Goal: Task Accomplishment & Management: Manage account settings

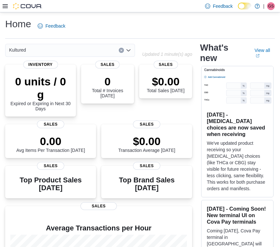
click at [4, 6] on icon at bounding box center [5, 6] width 5 height 5
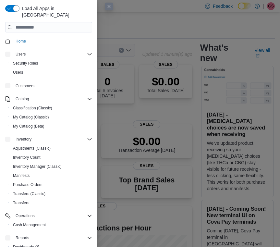
click at [4, 6] on div "Load All Apps in New Hub Home Users Security Roles Users Customers Catalog Clas…" at bounding box center [48, 130] width 97 height 261
click at [26, 115] on span "My Catalog (Classic)" at bounding box center [31, 117] width 36 height 5
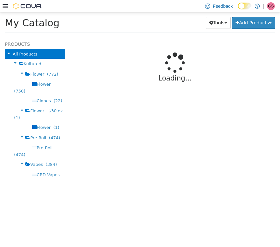
select select "**********"
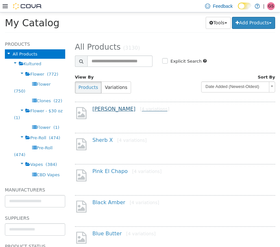
click at [97, 110] on link "[PERSON_NAME] [4 variations]" at bounding box center [130, 109] width 77 height 6
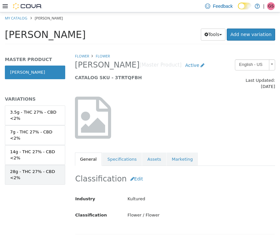
click at [31, 167] on link "28g - THC 27% - CBD <2%" at bounding box center [35, 175] width 60 height 20
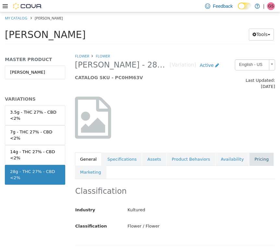
click at [256, 153] on link "Pricing" at bounding box center [261, 160] width 25 height 14
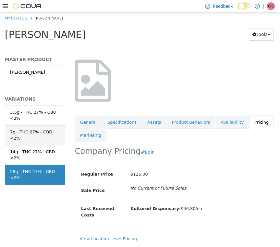
scroll to position [38, 0]
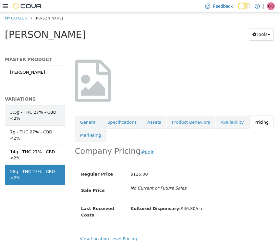
click at [25, 108] on link "3.5g - THC 27% - CBD <2%" at bounding box center [35, 115] width 60 height 20
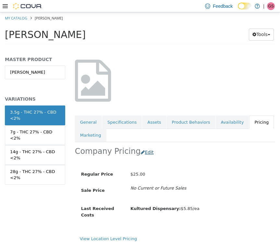
scroll to position [38, 0]
click at [141, 146] on button "Edit" at bounding box center [149, 152] width 17 height 12
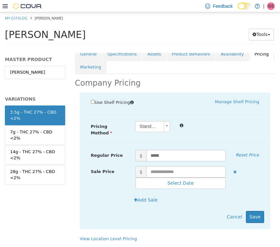
scroll to position [106, 0]
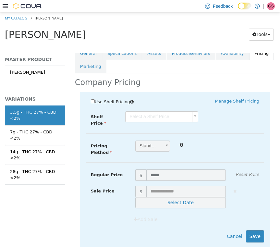
click at [172, 48] on body "Saving Bulk Changes... × My Catalog [PERSON_NAME][GEOGRAPHIC_DATA] Tools Move V…" at bounding box center [140, 30] width 280 height 36
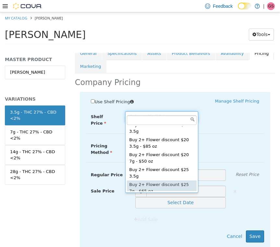
scroll to position [152, 0]
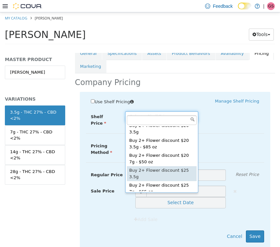
type input "****"
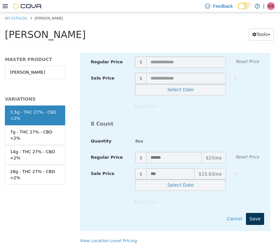
click at [255, 213] on button "Save" at bounding box center [255, 219] width 18 height 12
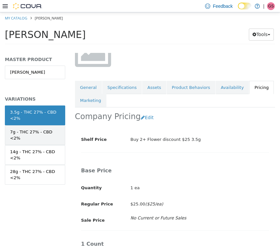
click at [31, 141] on link "7g - THC 27% - CBD <2%" at bounding box center [35, 135] width 60 height 20
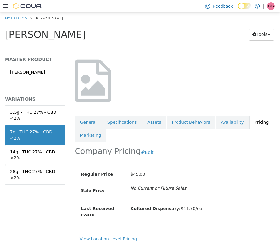
scroll to position [38, 0]
click at [144, 146] on button "Edit" at bounding box center [149, 152] width 17 height 12
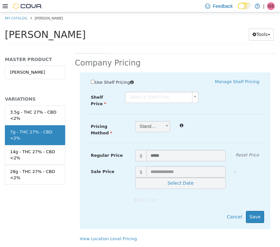
scroll to position [126, 0]
click at [165, 48] on body "Saving Bulk Changes... × Saved changes My Catalog [PERSON_NAME][GEOGRAPHIC_DATA…" at bounding box center [140, 30] width 280 height 36
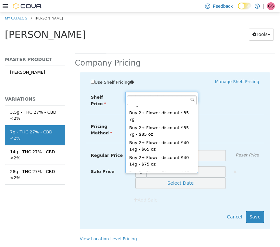
scroll to position [286, 0]
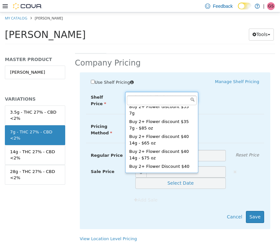
type input "****"
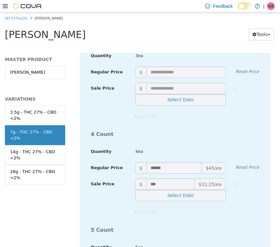
scroll to position [836, 0]
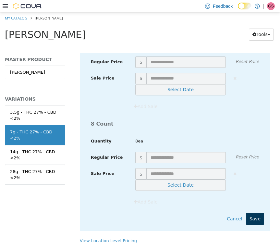
click at [259, 213] on button "Save" at bounding box center [255, 219] width 18 height 12
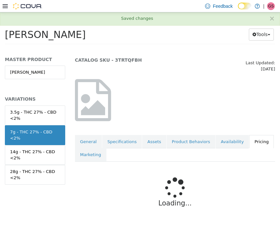
scroll to position [11, 0]
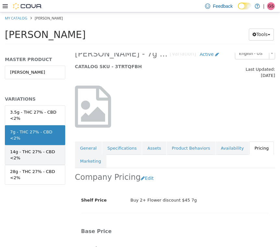
click at [27, 153] on div "14g - THC 27% - CBD <2%" at bounding box center [35, 155] width 50 height 13
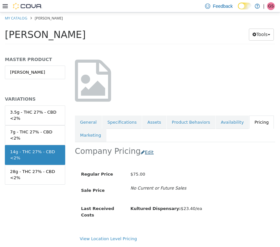
click at [143, 147] on button "Edit" at bounding box center [149, 152] width 17 height 12
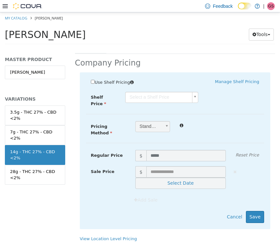
scroll to position [126, 0]
click at [176, 96] on div "Shelf Price Select a Shelf Price Shelf Price is required" at bounding box center [175, 99] width 188 height 15
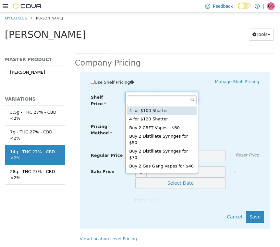
click at [176, 48] on body "Saving Bulk Changes... × Saved changes My Catalog [PERSON_NAME][GEOGRAPHIC_DATA…" at bounding box center [140, 30] width 280 height 36
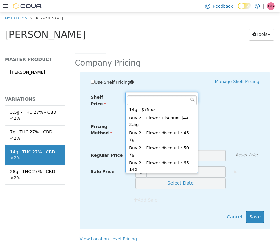
scroll to position [334, 0]
type input "****"
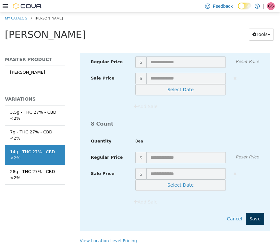
click at [257, 213] on button "Save" at bounding box center [255, 219] width 18 height 12
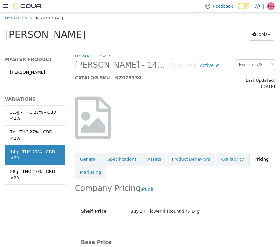
scroll to position [0, 0]
click at [80, 55] on link "Flower" at bounding box center [82, 56] width 14 height 5
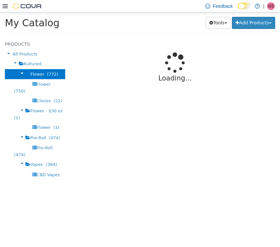
select select "**********"
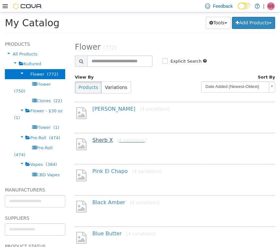
click at [103, 142] on link "Sherb X [4 variations]" at bounding box center [119, 140] width 54 height 6
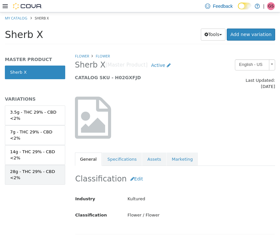
click at [27, 171] on div "28g - THC 29% - CBD <2%" at bounding box center [35, 174] width 50 height 13
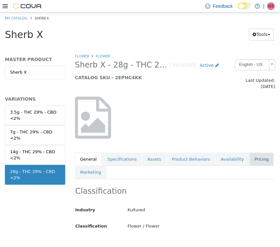
click at [260, 157] on link "Pricing" at bounding box center [261, 160] width 25 height 14
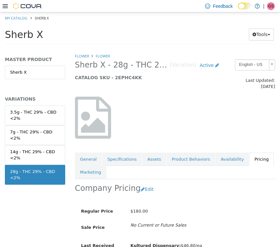
scroll to position [31, 0]
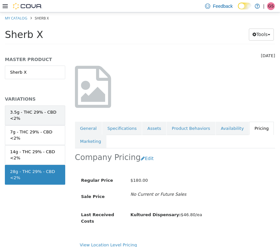
click at [32, 111] on div "3.5g - THC 29% - CBD <2%" at bounding box center [35, 115] width 50 height 13
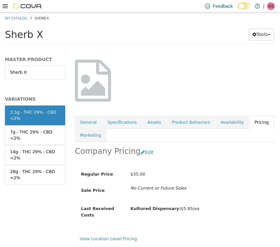
scroll to position [38, 0]
click at [145, 146] on button "Edit" at bounding box center [149, 152] width 17 height 12
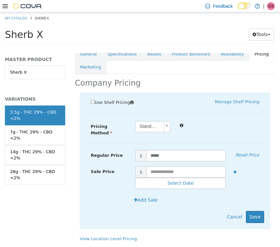
scroll to position [106, 0]
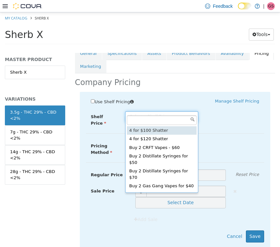
click at [166, 48] on body "Saving Bulk Changes... × Saved changes My Catalog [PERSON_NAME] X Tools Move Va…" at bounding box center [140, 30] width 280 height 36
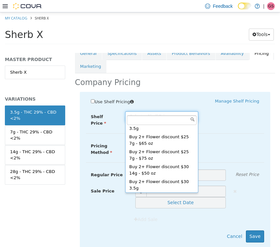
scroll to position [202, 0]
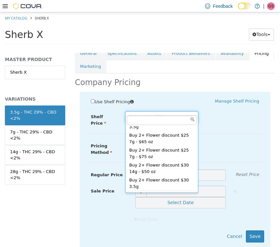
type input "****"
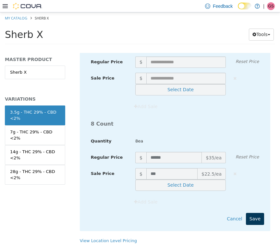
click at [254, 213] on button "Save" at bounding box center [255, 219] width 18 height 12
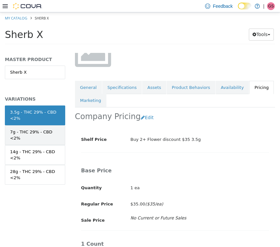
click at [38, 139] on div "7g - THC 29% - CBD <2%" at bounding box center [35, 135] width 50 height 13
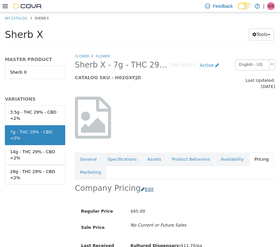
click at [141, 183] on button "Edit" at bounding box center [149, 189] width 17 height 12
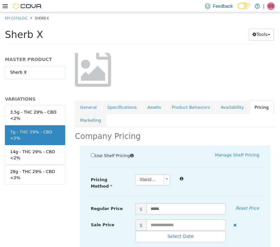
scroll to position [54, 0]
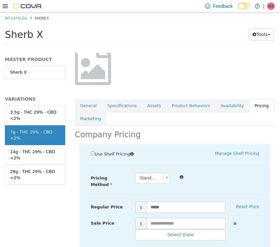
click at [90, 150] on div "Use Shelf Pricing" at bounding box center [130, 154] width 89 height 9
click at [95, 152] on span "Use Shelf Pricing" at bounding box center [112, 154] width 35 height 5
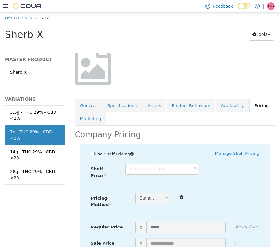
click at [142, 155] on div "Use Shelf Pricing    Manage Shelf Pricing Shelf Price Select a Shelf Price Shel…" at bounding box center [175, 222] width 190 height 157
click at [142, 48] on body "Saving Bulk Changes... × Saved changes My Catalog [PERSON_NAME] X Tools Move Va…" at bounding box center [140, 30] width 280 height 36
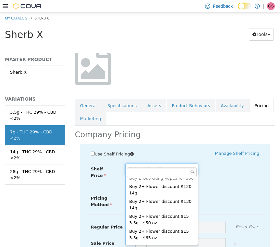
scroll to position [68, 0]
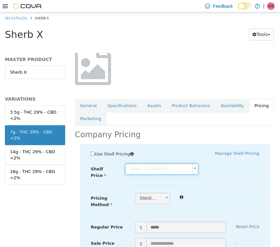
click at [244, 48] on body "Saving Bulk Changes... × Saved changes My Catalog [PERSON_NAME] X Tools Move Va…" at bounding box center [140, 30] width 280 height 36
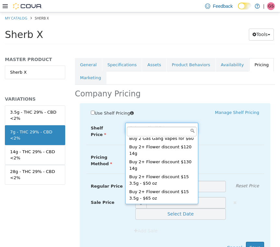
scroll to position [0, 0]
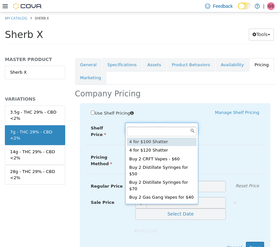
click at [188, 48] on body "Saving Bulk Changes... × Saved changes My Catalog [PERSON_NAME] X Tools Move Va…" at bounding box center [140, 30] width 280 height 36
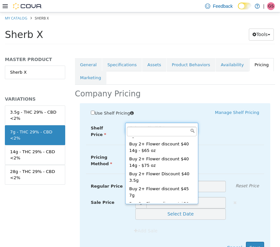
scroll to position [318, 0]
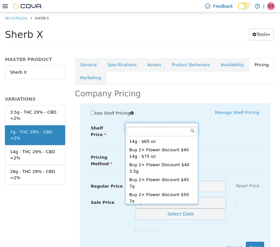
type input "****"
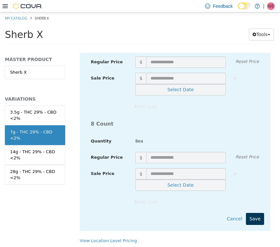
click at [255, 213] on button "Save" at bounding box center [255, 219] width 18 height 12
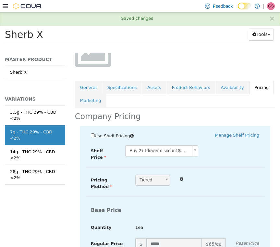
scroll to position [11, 0]
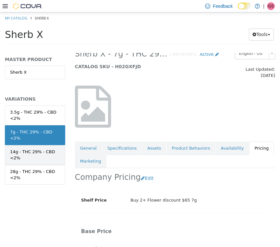
click at [42, 151] on div "14g - THC 29% - CBD <2%" at bounding box center [35, 155] width 50 height 13
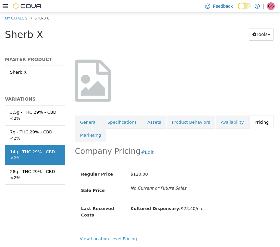
scroll to position [38, 1]
click at [145, 146] on button "Edit" at bounding box center [149, 152] width 17 height 12
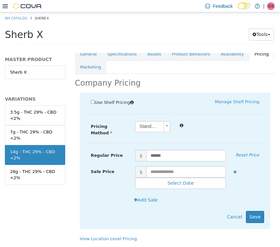
scroll to position [106, 1]
click at [95, 100] on span "Use Shelf Pricing" at bounding box center [112, 102] width 35 height 5
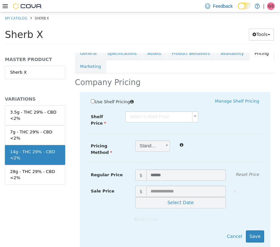
click at [161, 48] on body "Saving Bulk Changes... × Saved changes My Catalog [PERSON_NAME] X Tools Move Va…" at bounding box center [140, 30] width 280 height 36
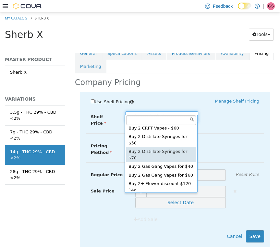
scroll to position [21, 0]
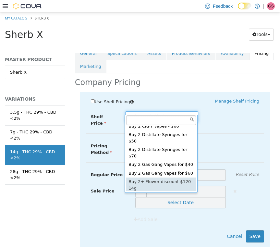
type input "****"
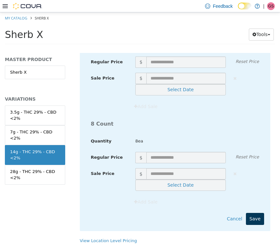
click at [257, 214] on button "Save" at bounding box center [255, 219] width 18 height 12
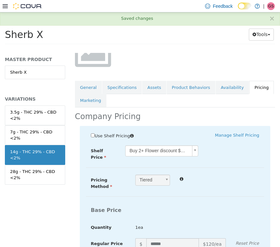
scroll to position [11, 1]
